Goal: Information Seeking & Learning: Find specific fact

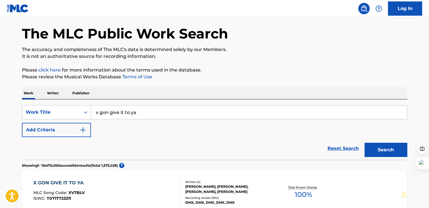
click at [379, 150] on button "Search" at bounding box center [386, 150] width 43 height 14
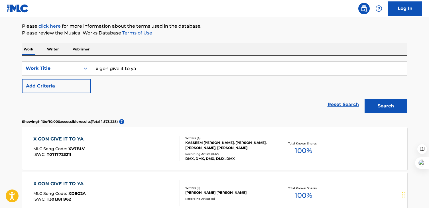
scroll to position [70, 0]
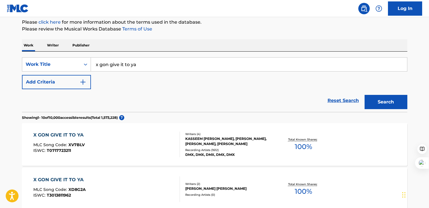
click at [257, 147] on div "Writers ( 4 ) [PERSON_NAME], [PERSON_NAME], [PERSON_NAME], [PERSON_NAME] Record…" at bounding box center [225, 144] width 91 height 25
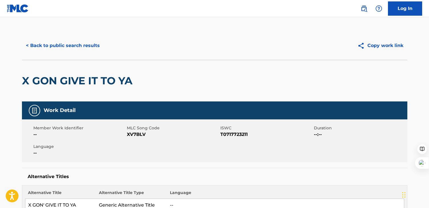
click at [55, 48] on button "< Back to public search results" at bounding box center [63, 45] width 82 height 14
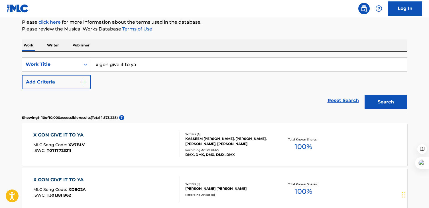
drag, startPoint x: 157, startPoint y: 64, endPoint x: 143, endPoint y: 53, distance: 18.0
click at [146, 57] on div "SearchWithCriteria0e176af4-27cf-4c9d-a8de-3a2b944eb412 Work Title x gon give it…" at bounding box center [214, 82] width 385 height 60
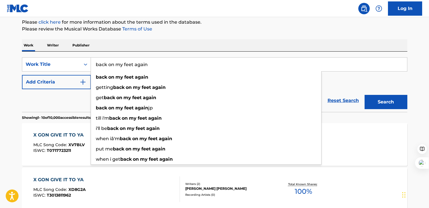
type input "back on my feet again"
click at [365, 95] on button "Search" at bounding box center [386, 102] width 43 height 14
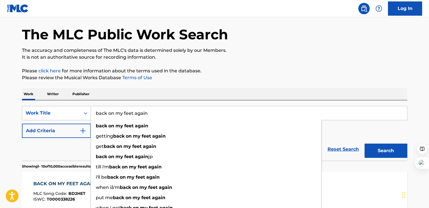
scroll to position [0, 0]
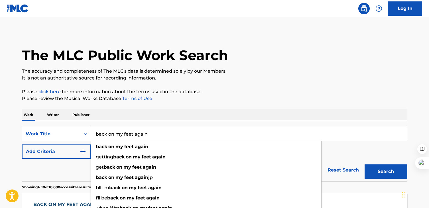
click at [162, 134] on input "back on my feet again" at bounding box center [249, 134] width 316 height 14
click at [162, 111] on div "Work Writer Publisher" at bounding box center [214, 115] width 385 height 12
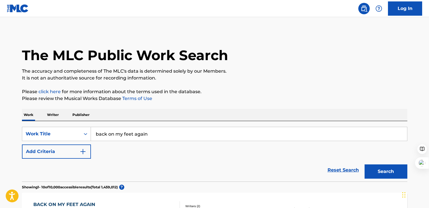
click at [57, 154] on button "Add Criteria" at bounding box center [56, 151] width 69 height 14
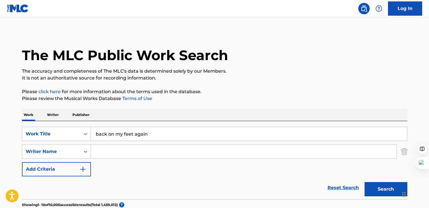
click at [142, 152] on input "Search Form" at bounding box center [244, 152] width 306 height 14
paste input "[PERSON_NAME]"
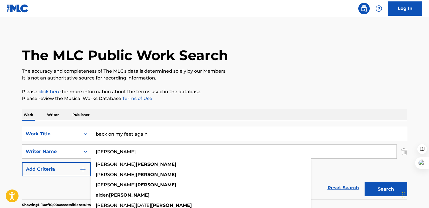
type input "[PERSON_NAME]"
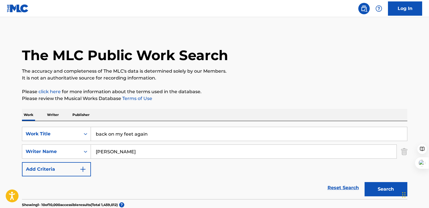
click at [222, 99] on p "Please review the Musical Works Database Terms of Use" at bounding box center [214, 98] width 385 height 7
click at [379, 192] on button "Search" at bounding box center [386, 189] width 43 height 14
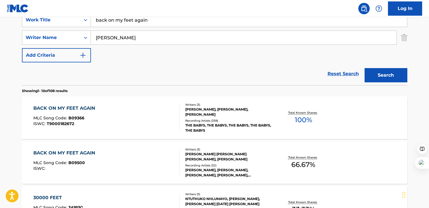
scroll to position [117, 0]
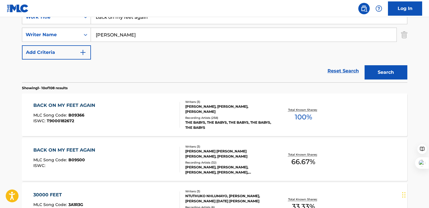
click at [255, 109] on div "[PERSON_NAME], [PERSON_NAME], [PERSON_NAME]" at bounding box center [228, 109] width 86 height 10
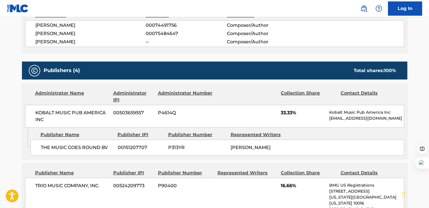
scroll to position [245, 0]
